Goal: Register for event/course

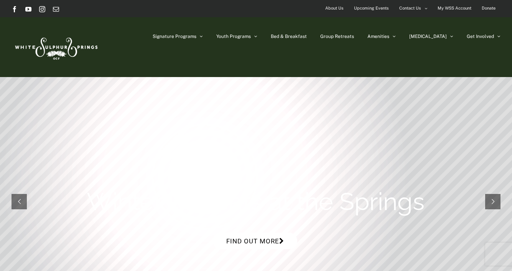
click at [243, 238] on link "Find out more" at bounding box center [255, 241] width 84 height 16
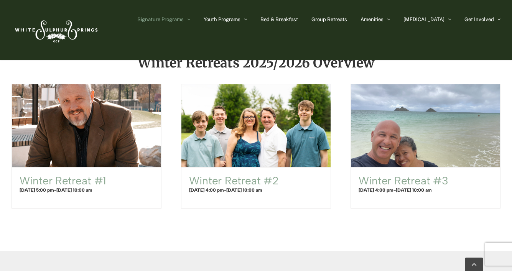
scroll to position [483, 0]
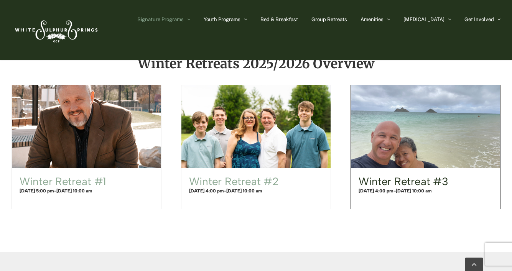
click at [392, 187] on link "Winter Retreat #3" at bounding box center [403, 181] width 90 height 13
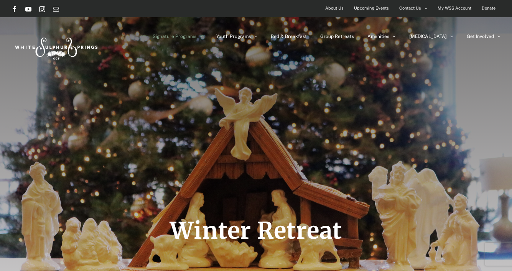
scroll to position [483, 0]
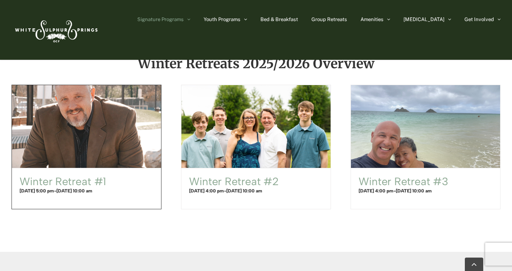
click at [75, 112] on span "Winter Retreat #1" at bounding box center [87, 126] width 164 height 91
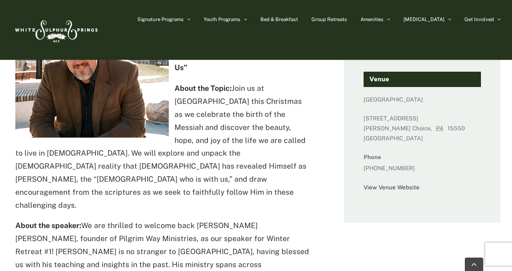
scroll to position [154, 0]
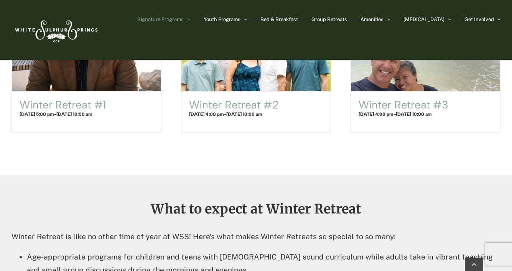
scroll to position [508, 0]
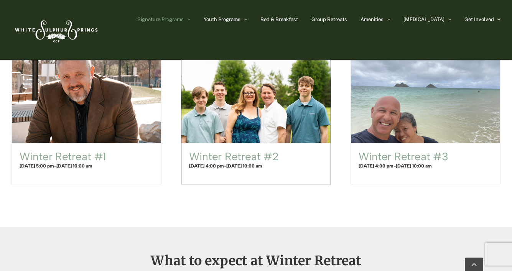
click at [209, 173] on div "Winter Retreat #[DATE] 4:00 pm - [DATE] 10:00 am" at bounding box center [256, 163] width 134 height 25
click at [209, 154] on link "Winter Retreat #2" at bounding box center [234, 156] width 90 height 13
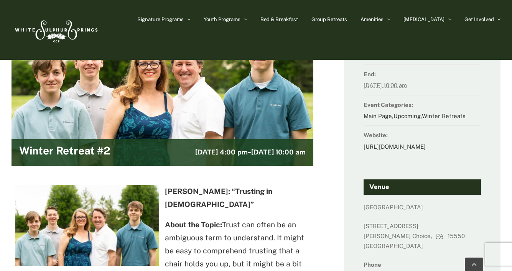
scroll to position [148, 0]
